Goal: Task Accomplishment & Management: Use online tool/utility

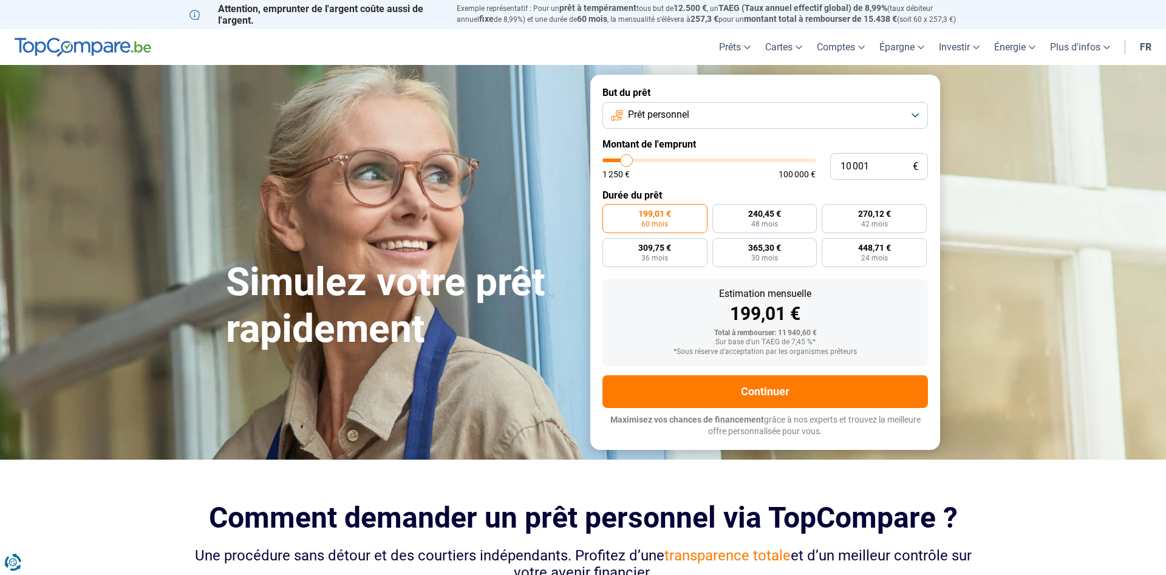
type input "11 000"
type input "11000"
type input "10 750"
type input "10750"
type input "11 000"
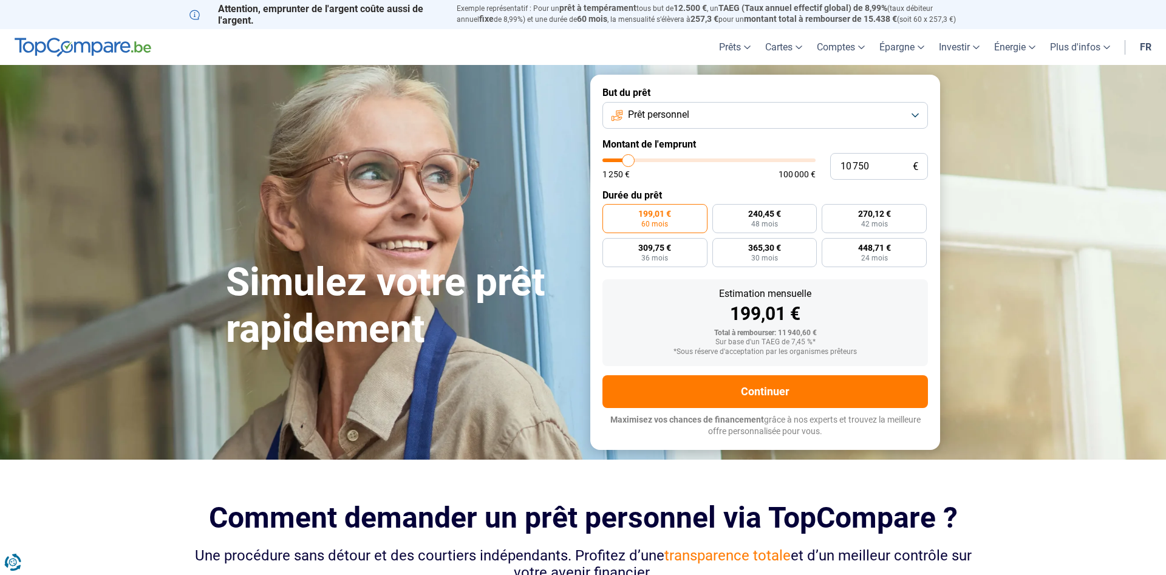
type input "11000"
type input "11 250"
type input "11250"
type input "11 500"
type input "11500"
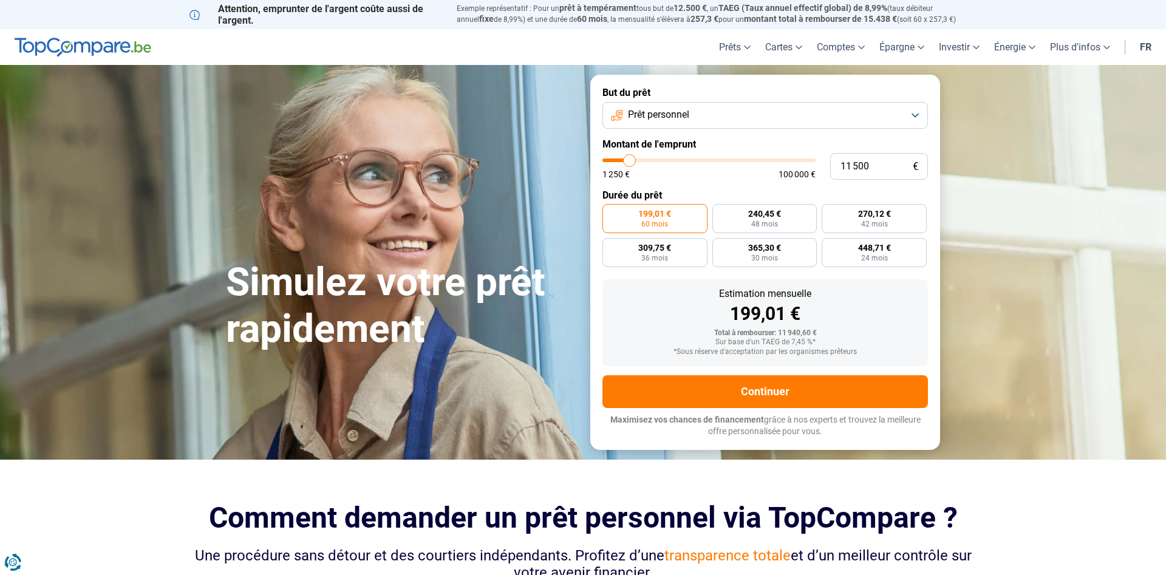
type input "11 750"
type input "11750"
type input "12 250"
type input "12250"
type input "12 750"
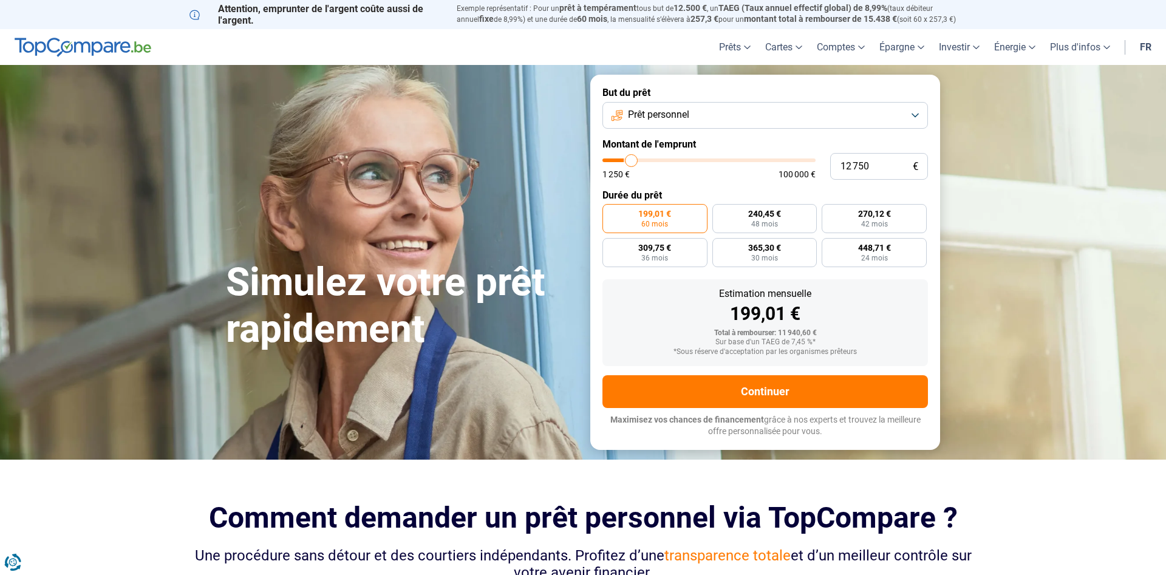
type input "12750"
type input "13 250"
type input "13250"
type input "14 250"
type input "14250"
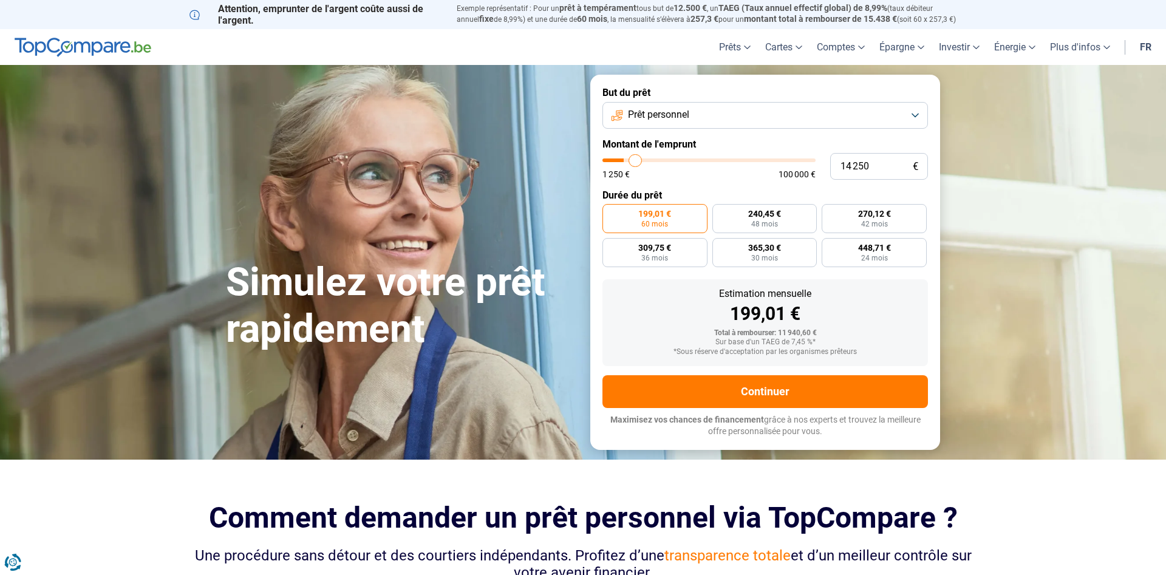
type input "15 250"
type input "15250"
type input "16 250"
type input "16250"
type input "17 250"
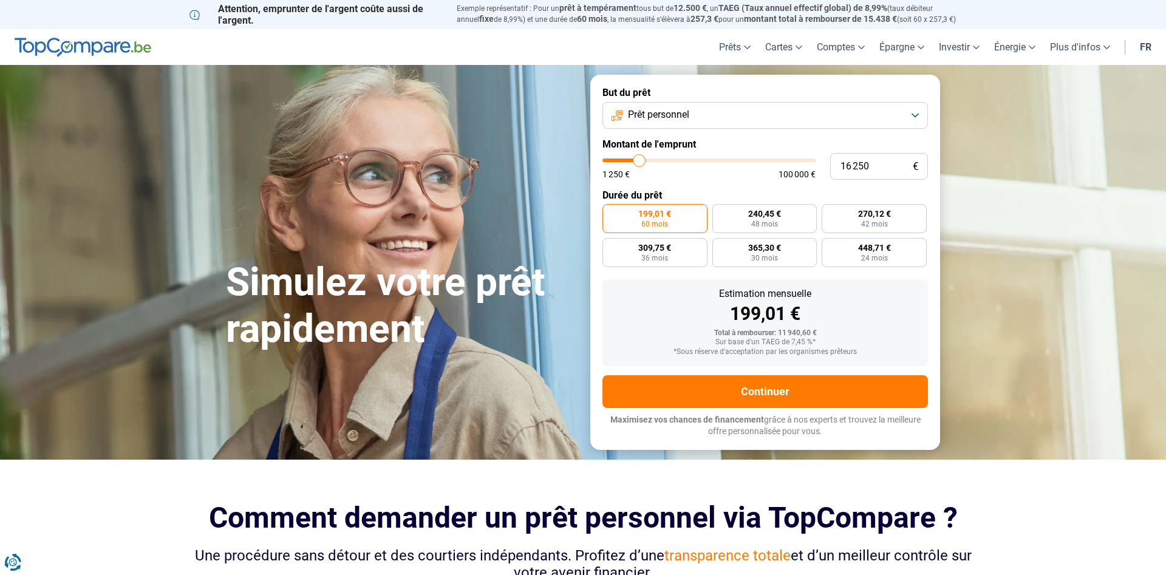
type input "17250"
type input "17 750"
type input "17750"
type input "18 250"
type input "18250"
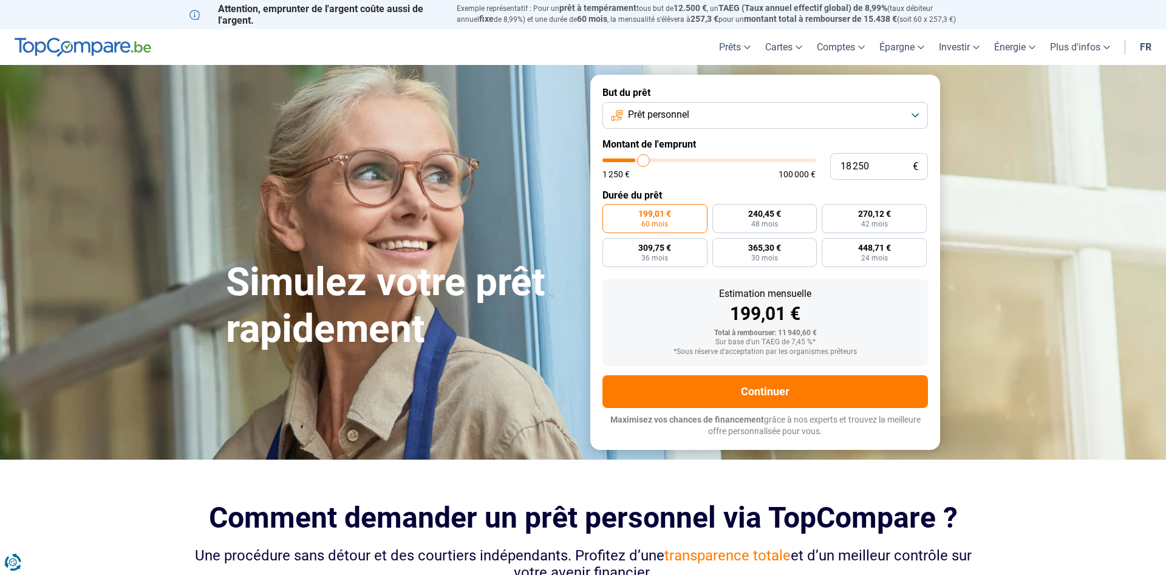
type input "18 750"
type input "18750"
type input "19 250"
type input "19250"
type input "20 500"
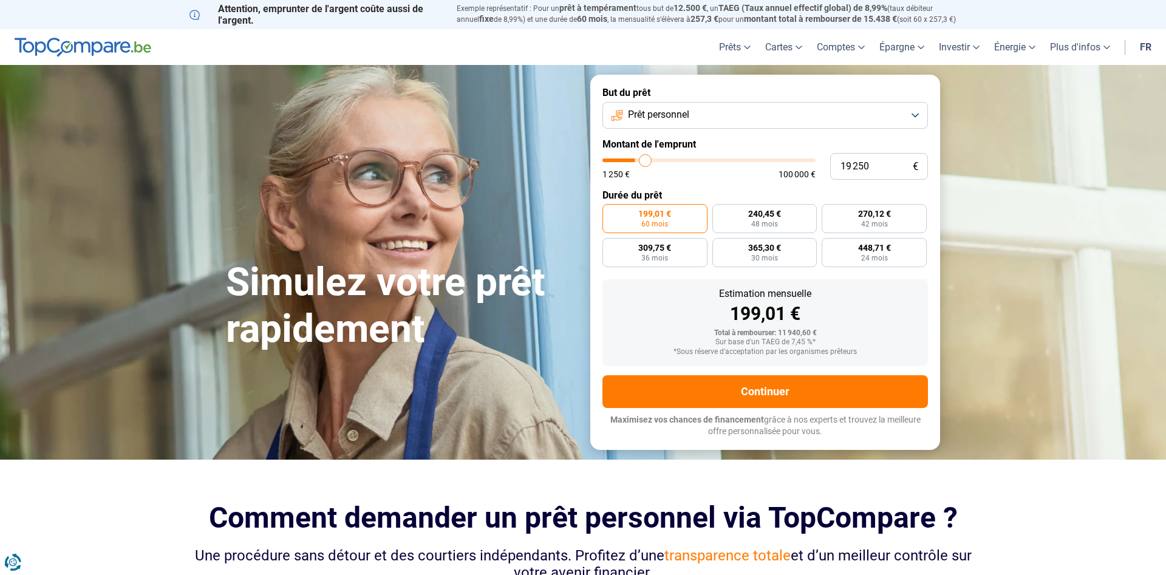
type input "20500"
type input "21 500"
type input "21500"
type input "21 750"
type input "21750"
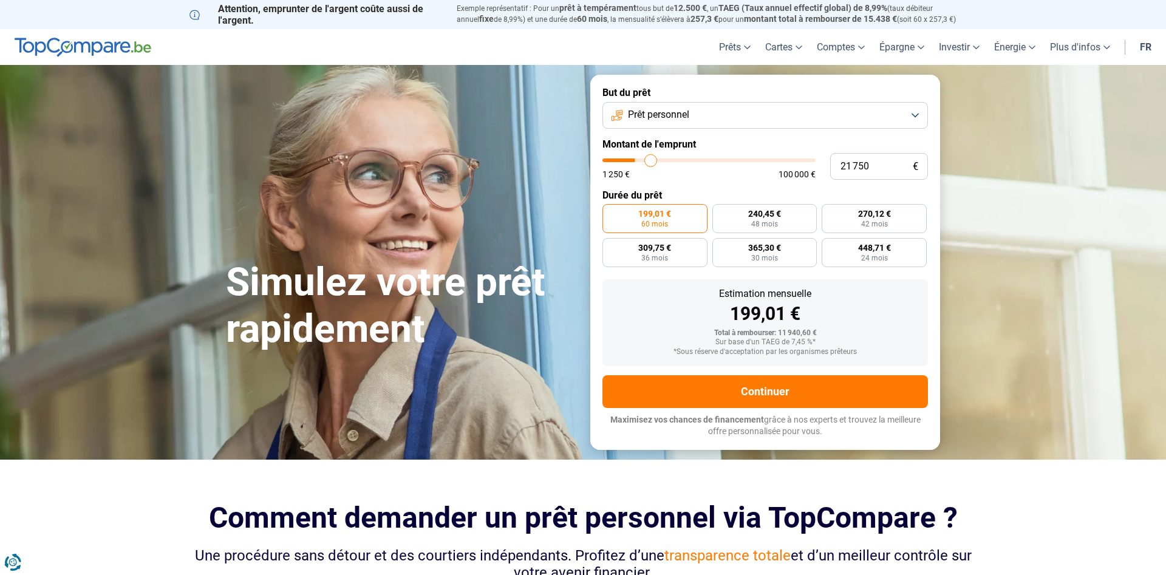
type input "22 000"
type input "22000"
type input "22 250"
type input "22250"
type input "22 500"
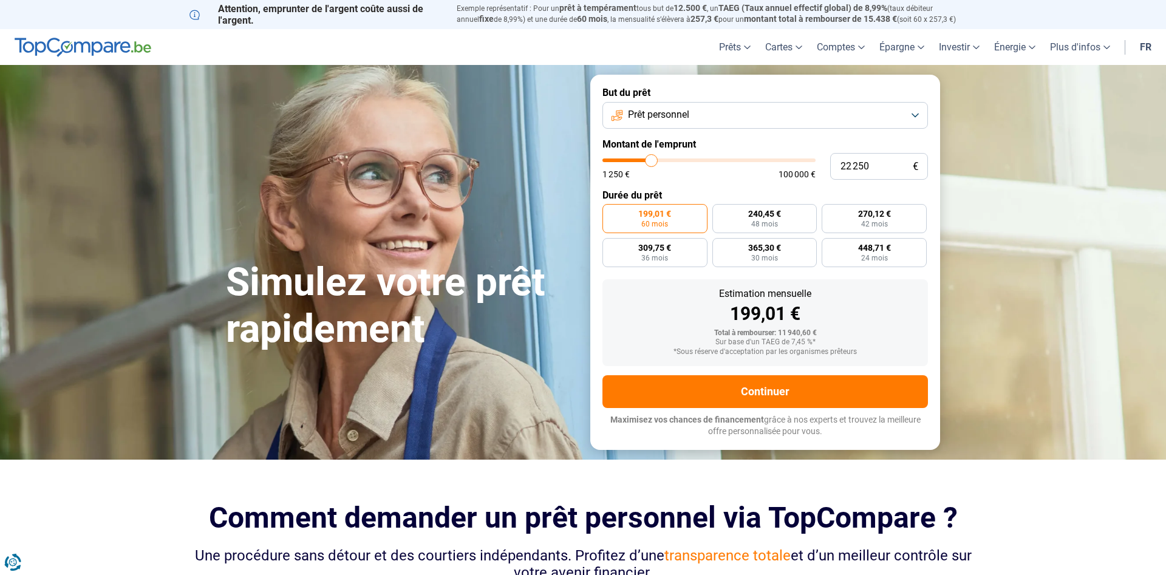
type input "22500"
type input "23 000"
type input "23000"
type input "22 500"
type input "22500"
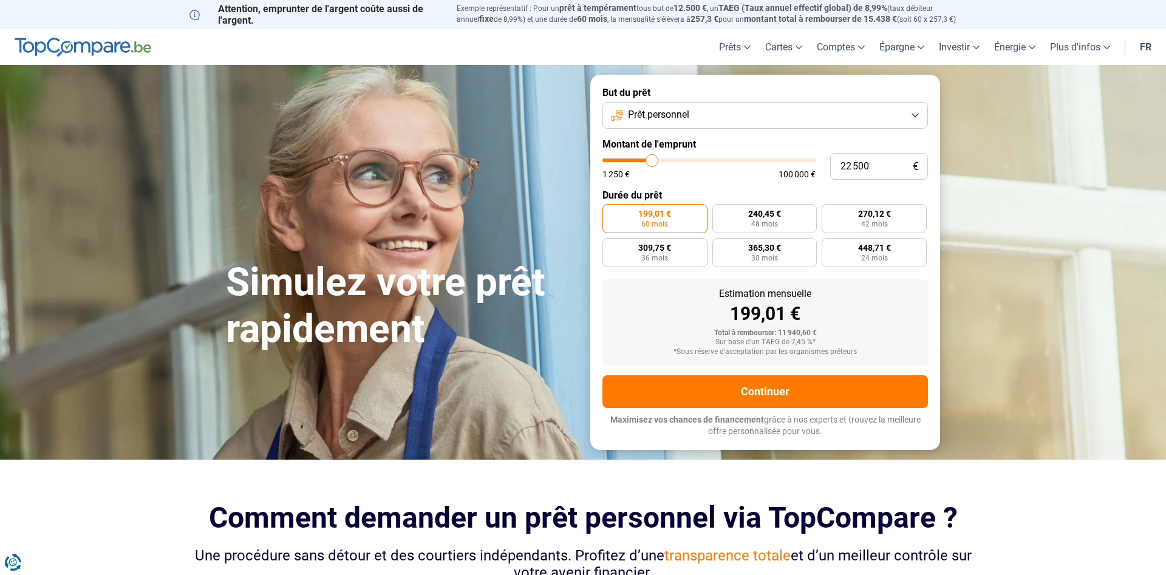
type input "22 250"
drag, startPoint x: 629, startPoint y: 160, endPoint x: 652, endPoint y: 160, distance: 23.1
type input "22250"
click at [652, 160] on input "range" at bounding box center [709, 161] width 213 height 4
radio input "false"
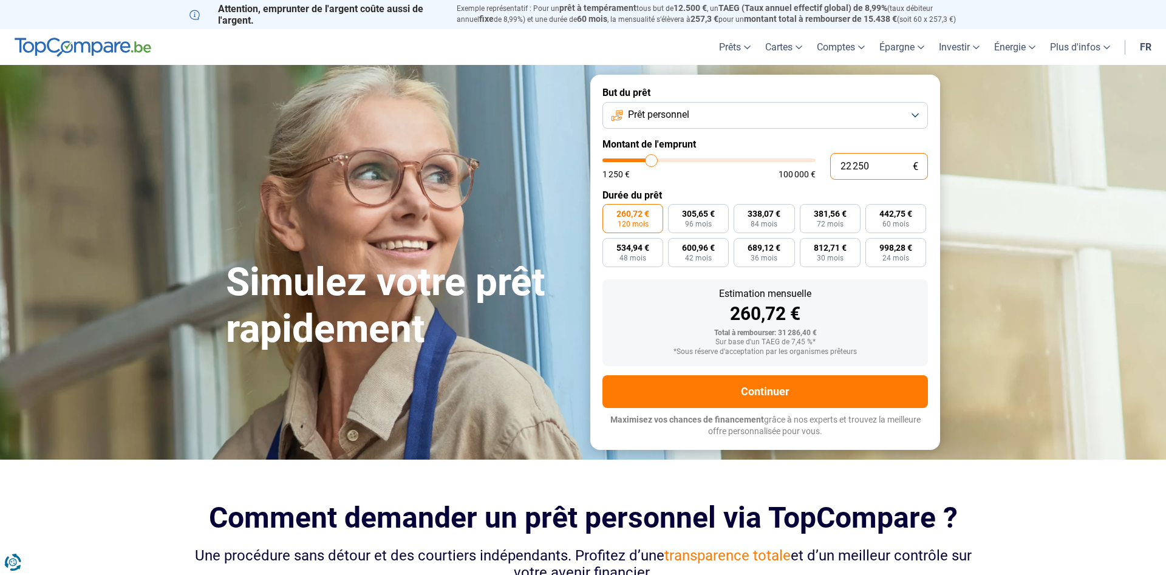
drag, startPoint x: 889, startPoint y: 162, endPoint x: 754, endPoint y: 165, distance: 135.5
click at [830, 165] on input "22 250" at bounding box center [879, 166] width 98 height 27
type input "1"
type input "1250"
type input "11"
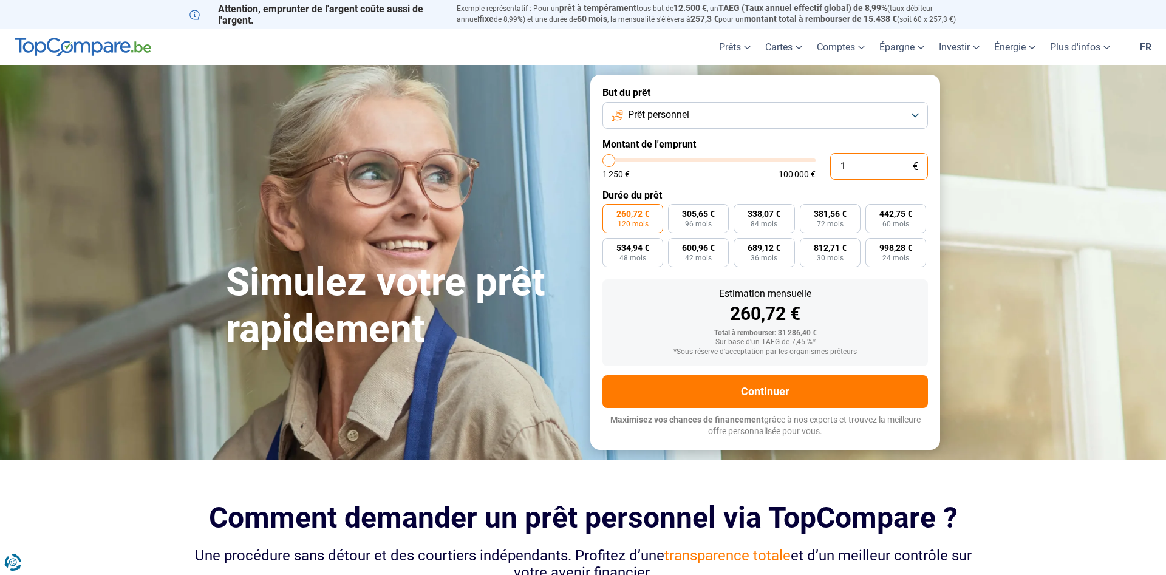
type input "1250"
type input "110"
type input "1250"
type input "1 100"
type input "1250"
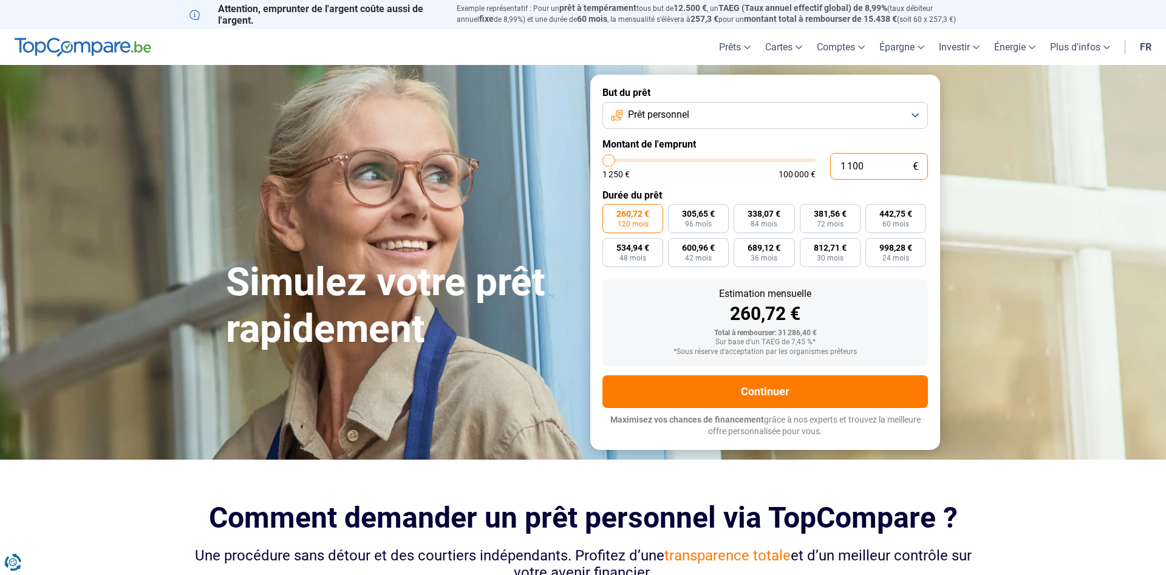
type input "11 000"
type input "11000"
radio input "true"
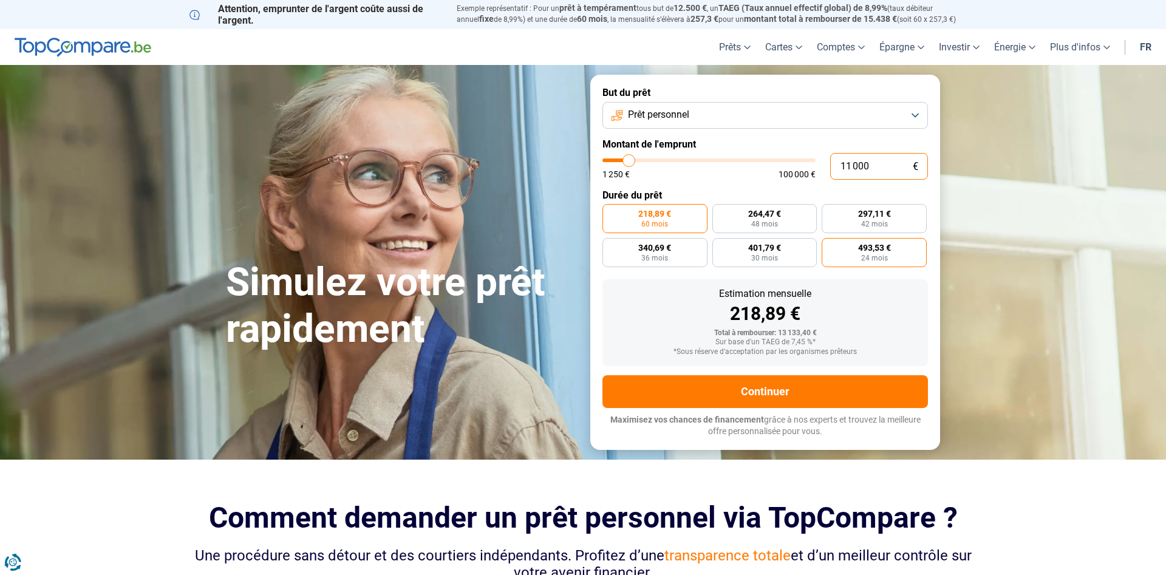
type input "11 000"
click at [892, 260] on label "493,53 € 24 mois" at bounding box center [874, 252] width 105 height 29
click at [830, 246] on input "493,53 € 24 mois" at bounding box center [826, 242] width 8 height 8
radio input "true"
drag, startPoint x: 878, startPoint y: 165, endPoint x: 808, endPoint y: 165, distance: 69.9
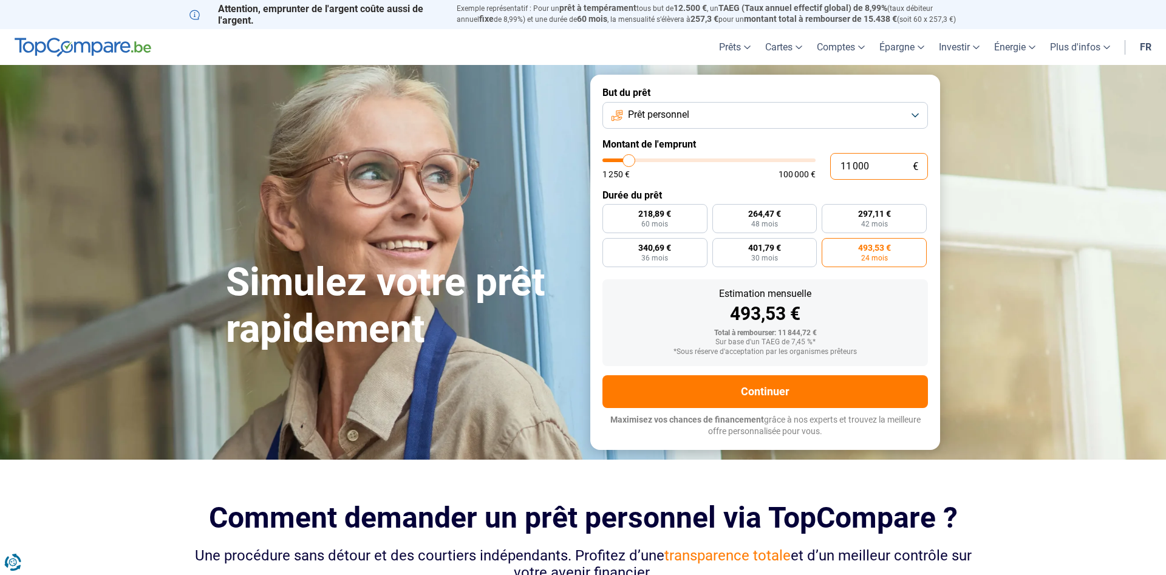
click at [830, 165] on input "11 000" at bounding box center [879, 166] width 98 height 27
type input "1"
type input "1250"
type input "15"
type input "1250"
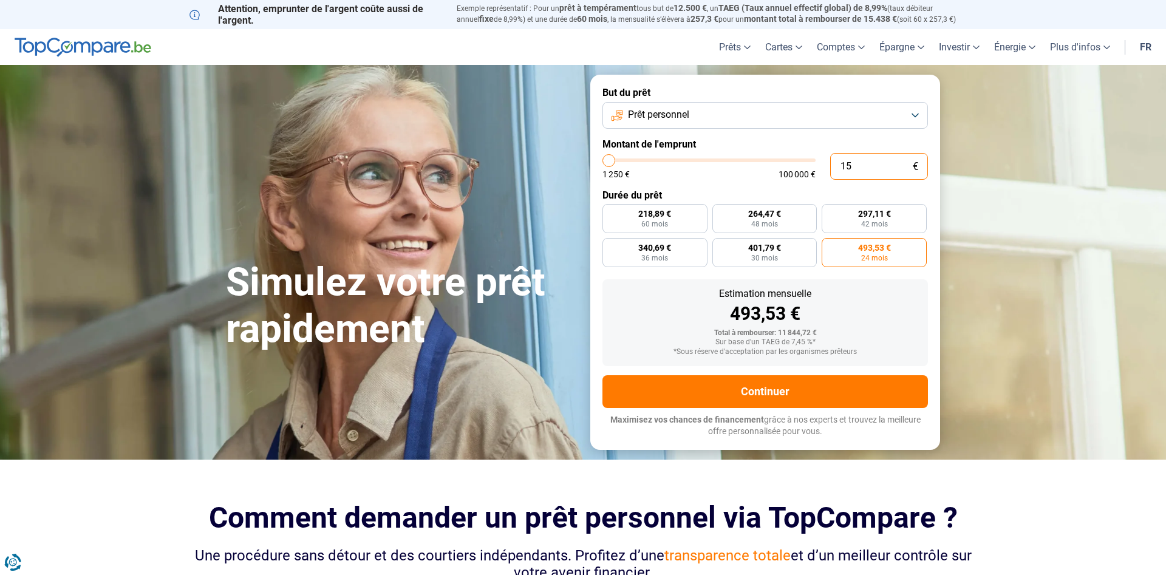
type input "150"
type input "1250"
type input "1 500"
type input "1500"
type input "15 000"
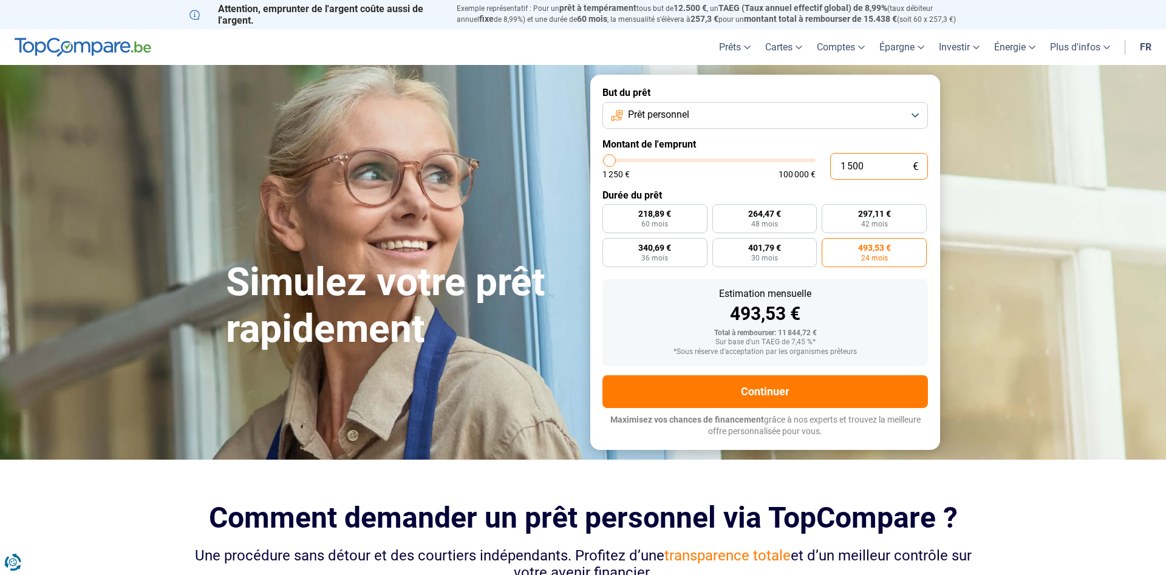
type input "15000"
type input "15 000"
radio input "true"
click at [923, 324] on div "Estimation mensuelle 298,49 € Total à rembourser: 17 909,40 € Sur base d'un TAE…" at bounding box center [766, 322] width 326 height 87
click at [907, 268] on form "But du prêt Prêt personnel Montant de l'emprunt 15 000 € 1 250 € 100 000 € Duré…" at bounding box center [765, 262] width 350 height 375
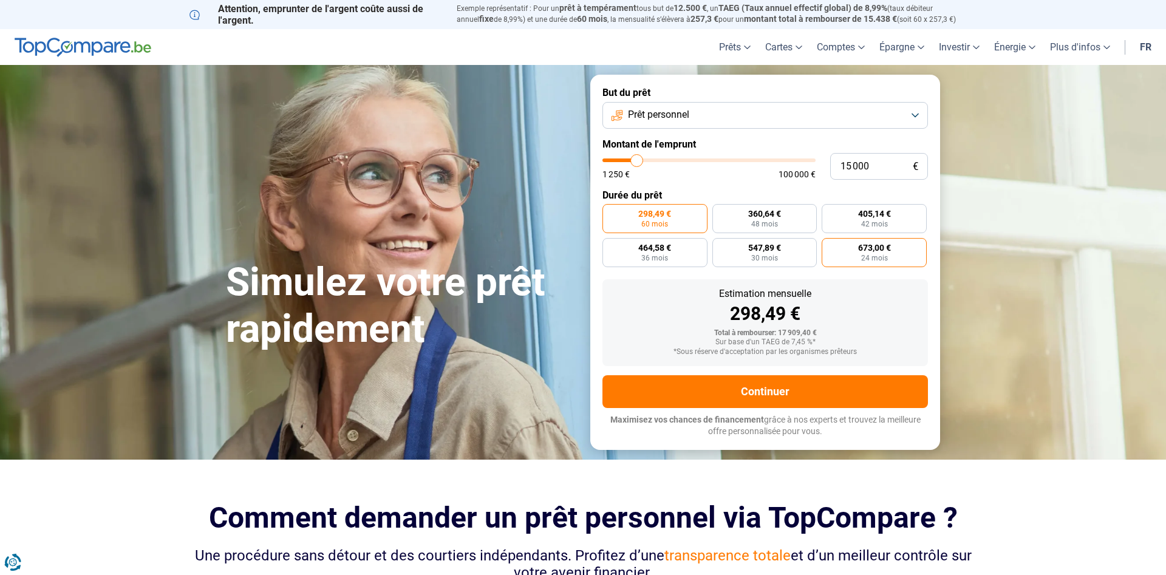
click at [904, 261] on label "673,00 € 24 mois" at bounding box center [874, 252] width 105 height 29
click at [830, 246] on input "673,00 € 24 mois" at bounding box center [826, 242] width 8 height 8
radio input "true"
click at [687, 251] on label "464,58 € 36 mois" at bounding box center [655, 252] width 105 height 29
click at [610, 246] on input "464,58 € 36 mois" at bounding box center [607, 242] width 8 height 8
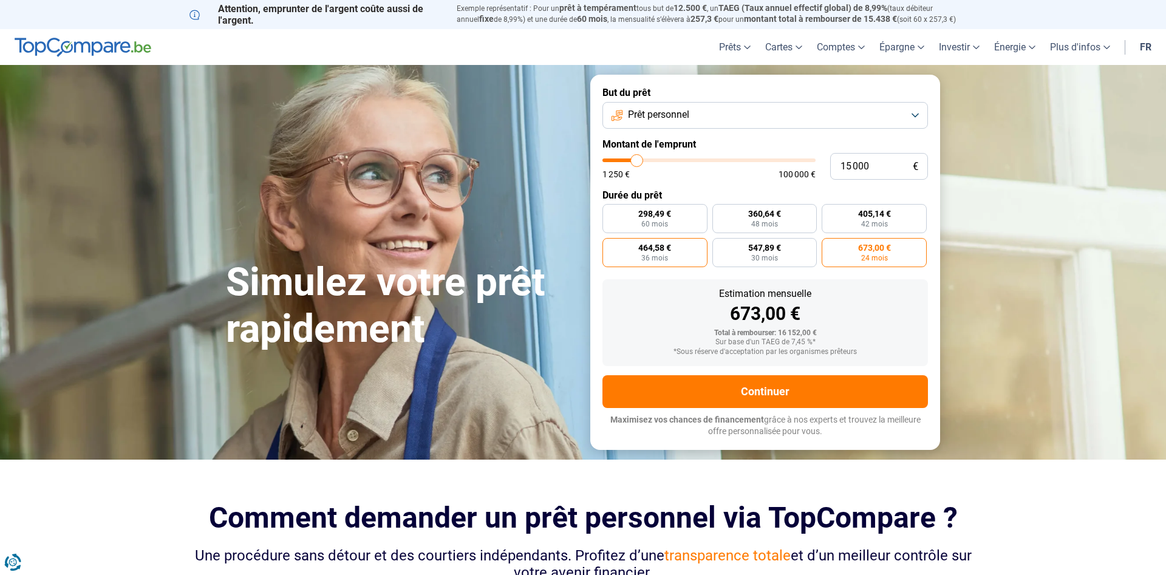
radio input "true"
